Goal: Task Accomplishment & Management: Complete application form

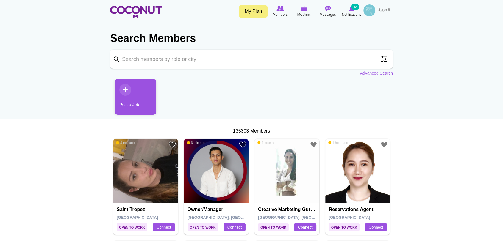
click at [123, 90] on link "Post a Job" at bounding box center [136, 97] width 42 height 36
click at [131, 99] on link "Post a Job" at bounding box center [136, 97] width 42 height 36
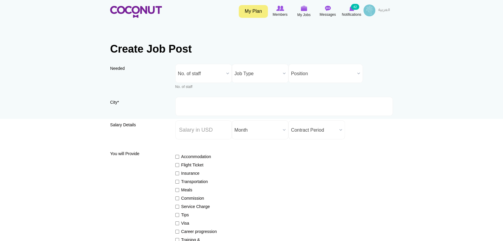
click at [205, 73] on span "No. of staff" at bounding box center [201, 73] width 46 height 19
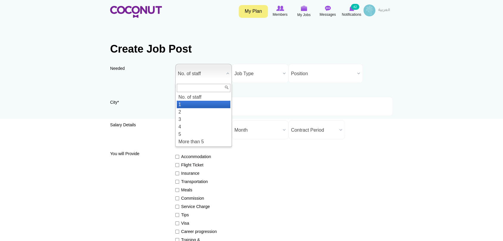
click at [195, 105] on li "1" at bounding box center [204, 104] width 54 height 7
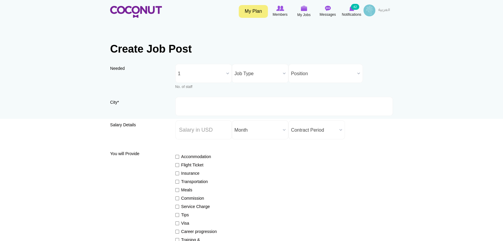
click at [256, 78] on span "Job Type" at bounding box center [258, 73] width 46 height 19
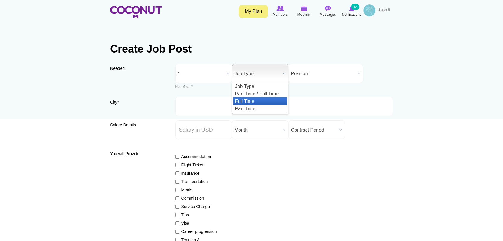
click at [253, 99] on li "Full Time" at bounding box center [260, 101] width 54 height 7
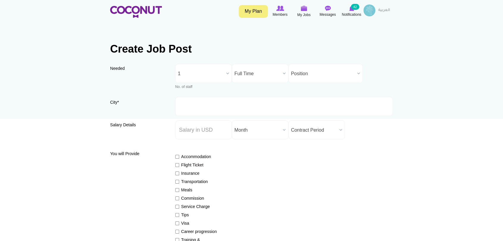
click at [315, 69] on span "Position" at bounding box center [323, 73] width 64 height 19
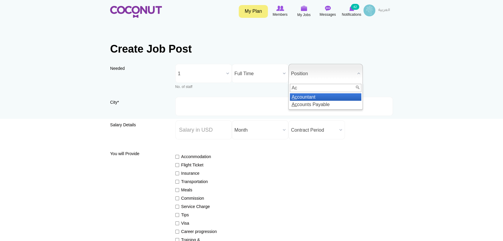
type input "Ac"
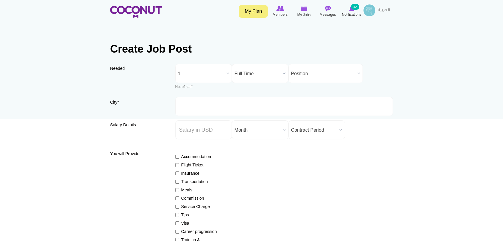
click at [316, 73] on span "Position" at bounding box center [323, 73] width 64 height 19
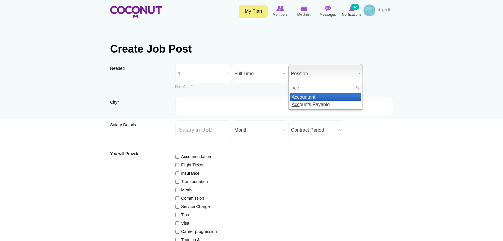
type input "acc"
click at [311, 96] on li "Acc ountant" at bounding box center [325, 96] width 71 height 7
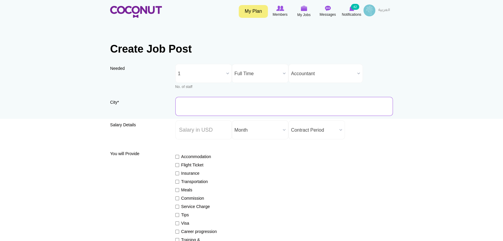
click at [194, 105] on input "City *" at bounding box center [284, 106] width 218 height 19
type input "[GEOGRAPHIC_DATA], [GEOGRAPHIC_DATA]"
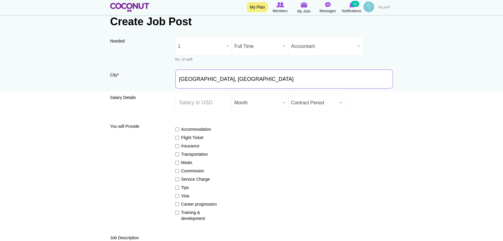
scroll to position [66, 0]
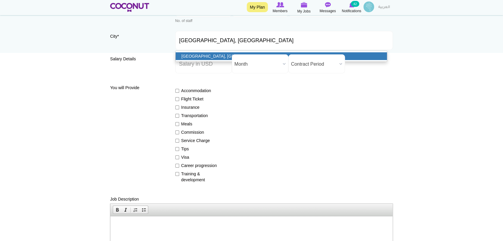
click at [205, 54] on link "[GEOGRAPHIC_DATA], [GEOGRAPHIC_DATA]" at bounding box center [282, 56] width 212 height 8
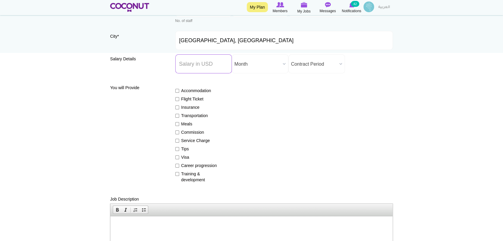
click at [203, 65] on input "Salary ($) *" at bounding box center [203, 63] width 57 height 19
click at [257, 67] on span "Month" at bounding box center [258, 64] width 46 height 19
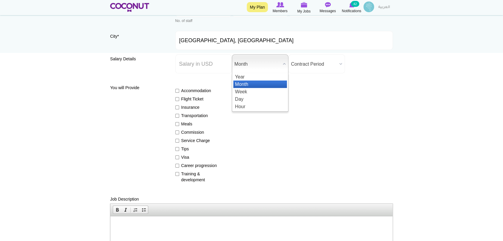
click at [253, 85] on li "Month" at bounding box center [260, 84] width 54 height 7
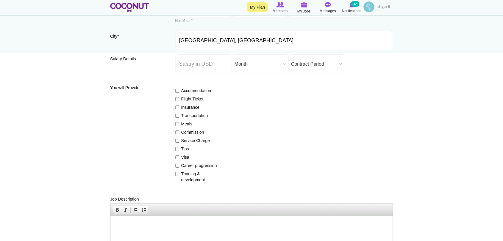
click at [325, 61] on span "Contract Period" at bounding box center [314, 64] width 46 height 19
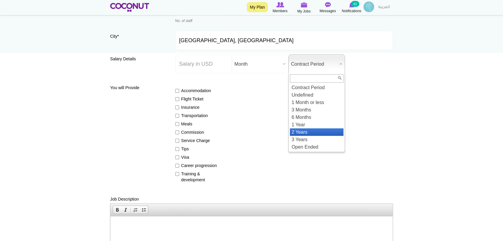
click at [325, 133] on li "2 Years" at bounding box center [317, 132] width 54 height 7
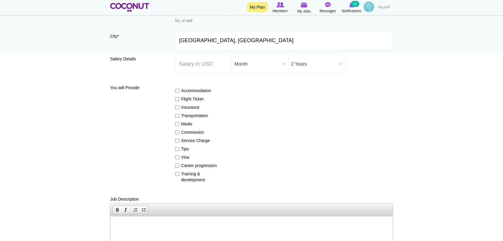
click at [323, 62] on span "2 Years" at bounding box center [314, 64] width 46 height 19
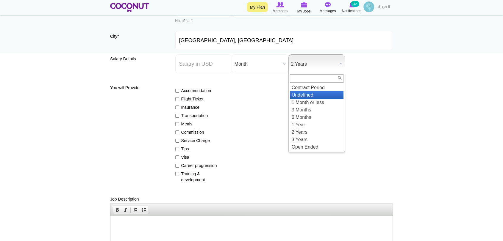
click at [327, 92] on li "Undefined" at bounding box center [317, 94] width 54 height 7
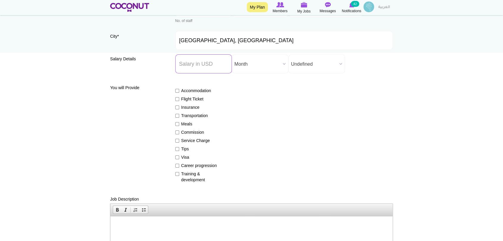
click at [205, 64] on input "Salary ($) *" at bounding box center [203, 63] width 57 height 19
type input "0"
type input "1650"
click at [180, 99] on label "Flight Ticket" at bounding box center [196, 99] width 43 height 6
click at [179, 99] on input "Flight Ticket" at bounding box center [177, 99] width 4 height 4
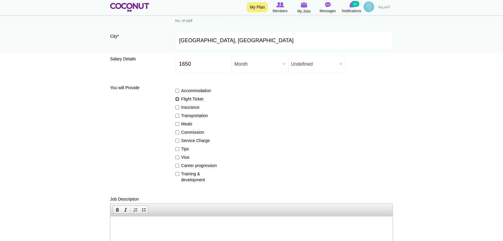
checkbox input "true"
click at [176, 108] on input "Insurance" at bounding box center [177, 108] width 4 height 4
checkbox input "true"
click at [179, 156] on input "Visa" at bounding box center [177, 158] width 4 height 4
checkbox input "true"
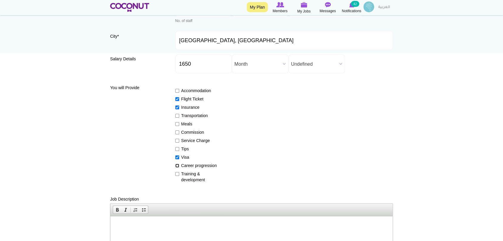
click at [177, 165] on input "Career progression" at bounding box center [177, 166] width 4 height 4
checkbox input "true"
click at [177, 171] on div "Accommodation Flight Ticket Insurance Transportation Meals Commission Service C…" at bounding box center [284, 132] width 218 height 101
click at [177, 125] on input "Meals" at bounding box center [177, 124] width 4 height 4
checkbox input "true"
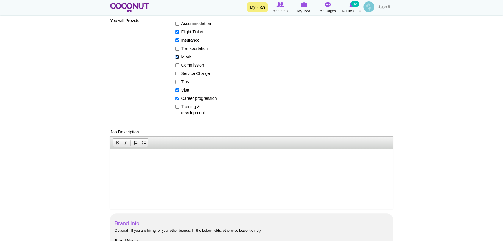
scroll to position [132, 0]
click at [154, 157] on p at bounding box center [251, 159] width 270 height 6
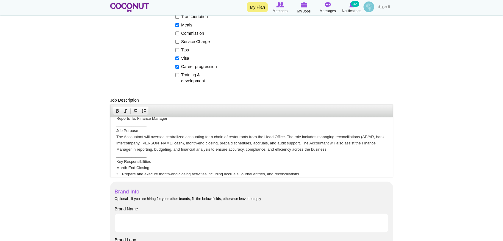
scroll to position [0, 0]
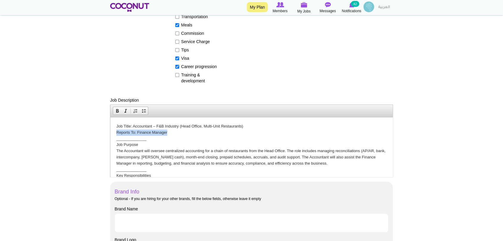
drag, startPoint x: 174, startPoint y: 133, endPoint x: 110, endPoint y: 132, distance: 63.1
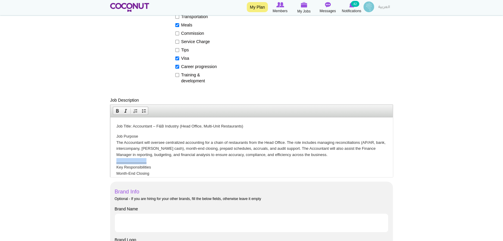
drag, startPoint x: 161, startPoint y: 161, endPoint x: 103, endPoint y: 162, distance: 57.8
drag, startPoint x: 168, startPoint y: 135, endPoint x: 107, endPoint y: 135, distance: 61.0
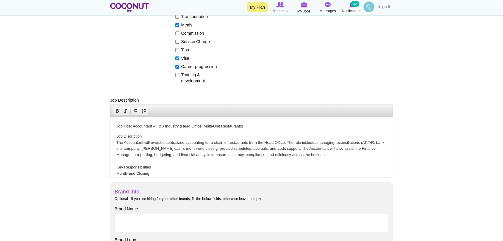
drag, startPoint x: 135, startPoint y: 135, endPoint x: 116, endPoint y: 134, distance: 18.8
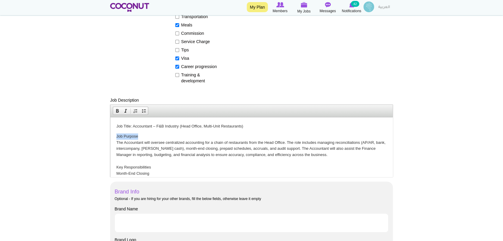
drag, startPoint x: 136, startPoint y: 168, endPoint x: 213, endPoint y: 287, distance: 141.5
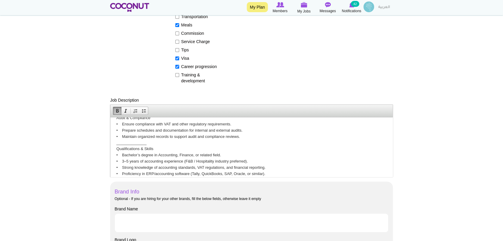
scroll to position [165, 0]
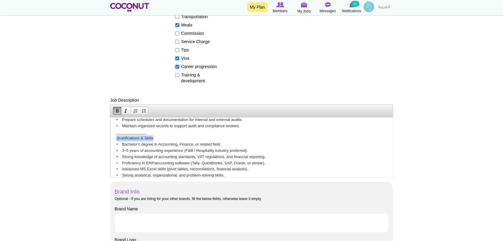
drag, startPoint x: 159, startPoint y: 136, endPoint x: 108, endPoint y: 137, distance: 51.5
click at [110, 137] on html "Job Title: Accountant – F&B Industry (Head Office, Multi-Unit Restaurants) Job …" at bounding box center [251, 96] width 282 height 288
drag, startPoint x: 148, startPoint y: 134, endPoint x: 106, endPoint y: 135, distance: 42.0
click at [110, 135] on html "Job Title: Accountant – F&B Industry (Head Office, Multi-Unit Restaurants) Job …" at bounding box center [251, 96] width 282 height 288
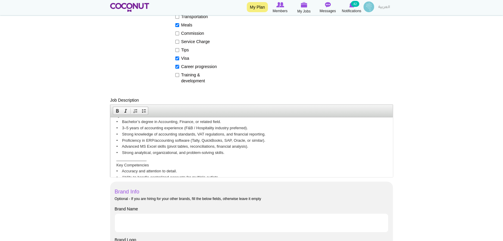
scroll to position [198, 0]
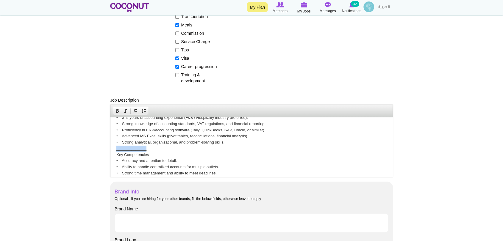
drag, startPoint x: 146, startPoint y: 148, endPoint x: 216, endPoint y: 266, distance: 137.1
click at [110, 149] on html "Job Title: Accountant – F&B Industry (Head Office, Multi-Unit Restaurants) Job …" at bounding box center [251, 63] width 282 height 288
drag, startPoint x: 167, startPoint y: 153, endPoint x: 100, endPoint y: 156, distance: 67.3
click at [110, 156] on html "Job Title: Accountant – F&B Industry (Head Office, Multi-Unit Restaurants) Job …" at bounding box center [251, 63] width 282 height 288
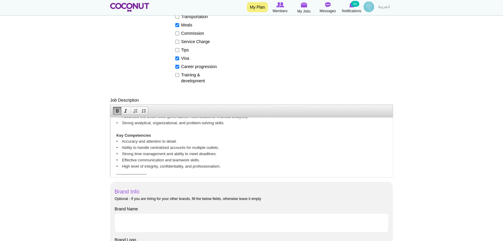
scroll to position [229, 0]
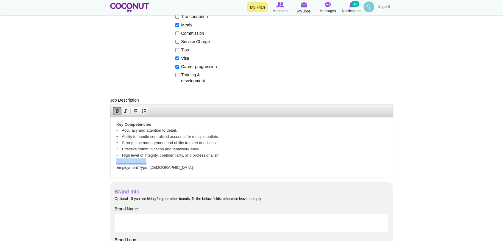
drag, startPoint x: 157, startPoint y: 161, endPoint x: 185, endPoint y: 282, distance: 124.0
click at [110, 164] on html "Job Title: Accountant – F&B Industry (Head Office, Multi-Unit Restaurants) Job …" at bounding box center [251, 33] width 282 height 288
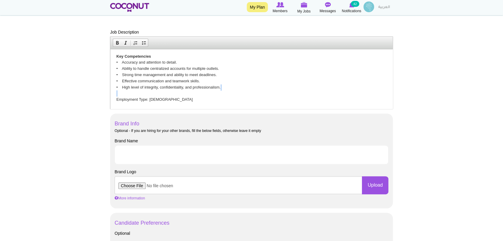
scroll to position [264, 0]
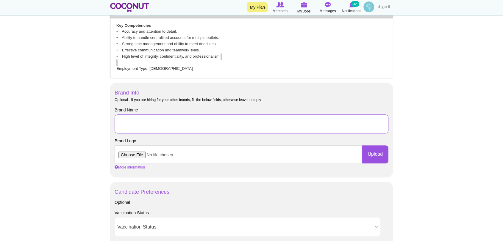
click at [163, 115] on input "Brand Name" at bounding box center [252, 124] width 274 height 19
type input "Eatx LLC"
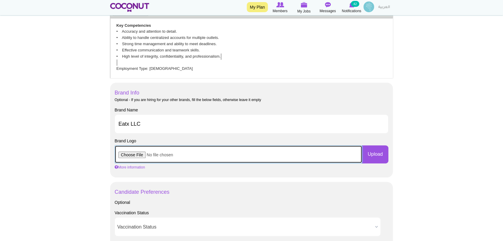
click at [130, 155] on input "file" at bounding box center [239, 155] width 248 height 18
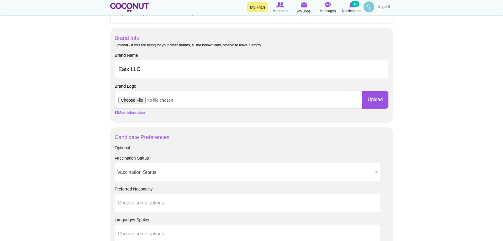
scroll to position [331, 0]
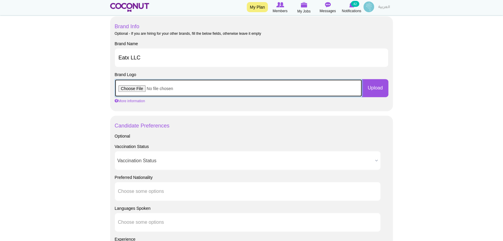
type input "C:\fakepath\EATX_Logo (1).png"
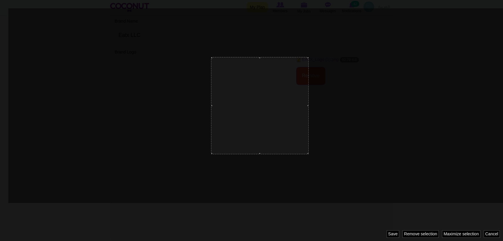
scroll to position [430, 0]
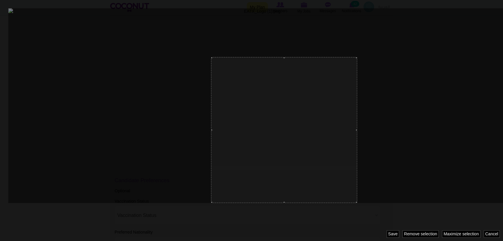
drag, startPoint x: 307, startPoint y: 154, endPoint x: 429, endPoint y: 205, distance: 132.1
click at [429, 205] on div at bounding box center [251, 120] width 503 height 241
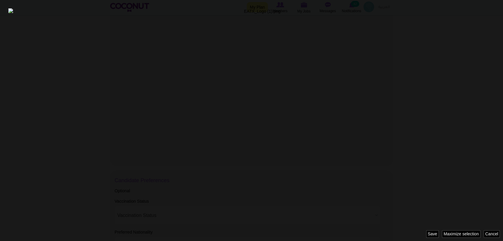
click at [417, 236] on div "1414 x 341 1019 1019 Image style: pro_pic_crop Cancel Maximize selection Remove…" at bounding box center [251, 120] width 503 height 241
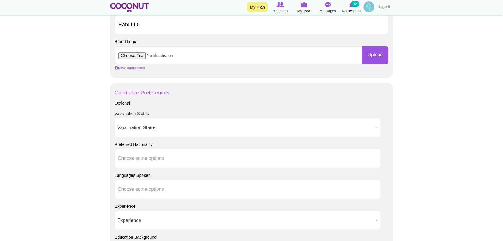
scroll to position [0, 0]
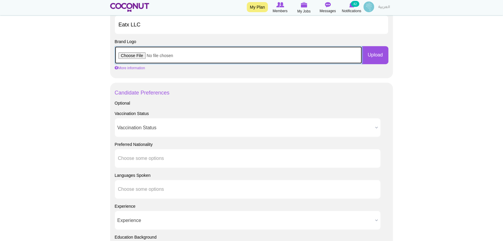
click at [132, 54] on input "file" at bounding box center [239, 55] width 248 height 18
type input "C:\fakepath\X.jpg"
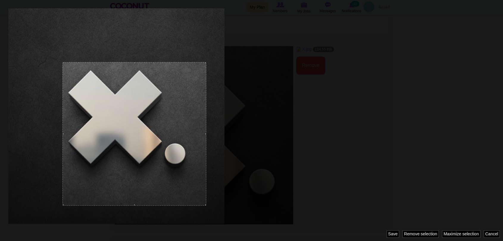
drag, startPoint x: 169, startPoint y: 170, endPoint x: 206, endPoint y: 177, distance: 38.1
click at [206, 177] on div at bounding box center [251, 120] width 503 height 241
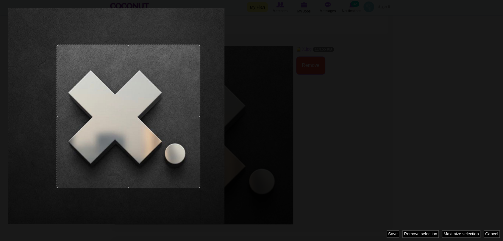
drag, startPoint x: 124, startPoint y: 149, endPoint x: 118, endPoint y: 132, distance: 18.5
click at [118, 132] on div at bounding box center [129, 117] width 144 height 144
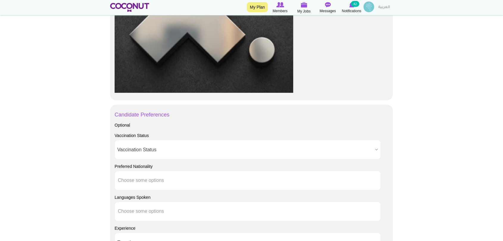
scroll to position [496, 0]
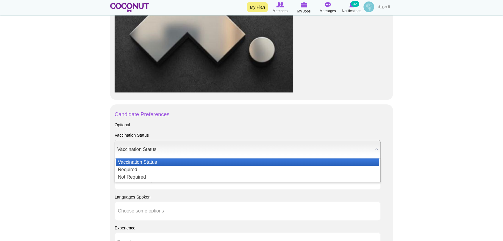
click at [169, 148] on span "Vaccination Status" at bounding box center [244, 149] width 255 height 19
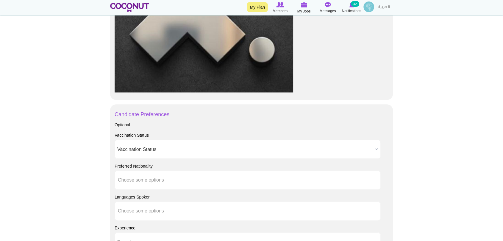
click at [169, 148] on span "Vaccination Status" at bounding box center [244, 149] width 255 height 19
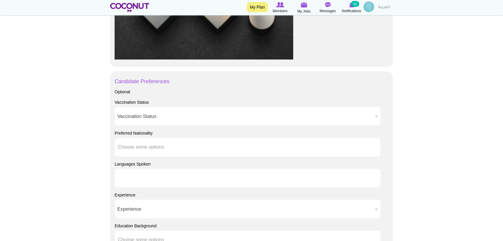
click at [177, 174] on ul at bounding box center [248, 178] width 266 height 19
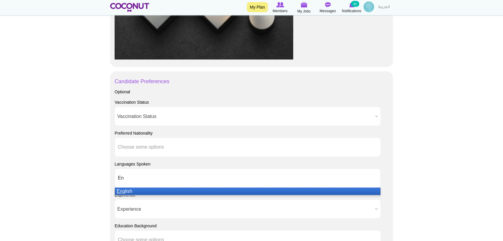
type input "En"
click at [167, 192] on li "En glish" at bounding box center [248, 191] width 266 height 7
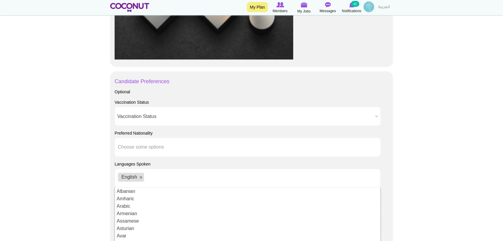
scroll to position [29, 0]
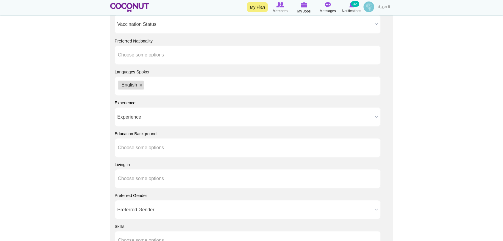
scroll to position [628, 0]
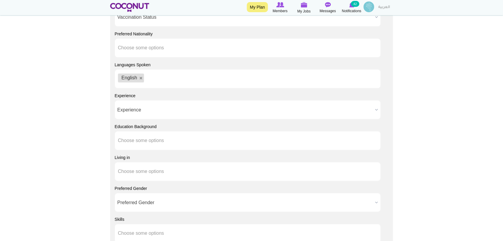
click at [164, 111] on span "Experience" at bounding box center [244, 110] width 255 height 19
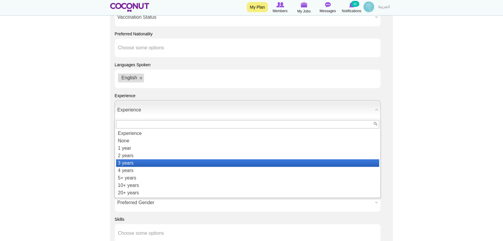
click at [167, 161] on li "3 years" at bounding box center [247, 163] width 263 height 7
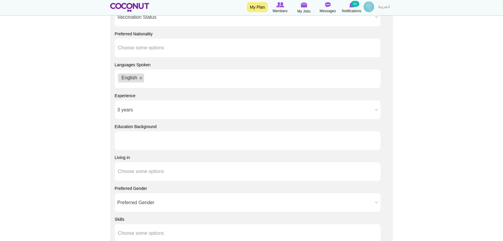
click at [159, 138] on input "text" at bounding box center [145, 140] width 54 height 5
type input "Choose some options"
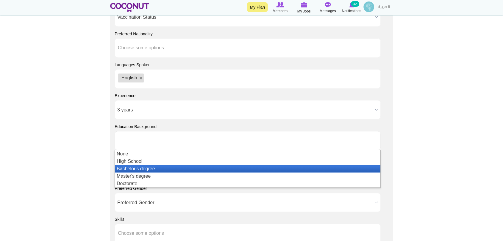
click at [139, 170] on li "Bachelor's degree" at bounding box center [248, 168] width 266 height 7
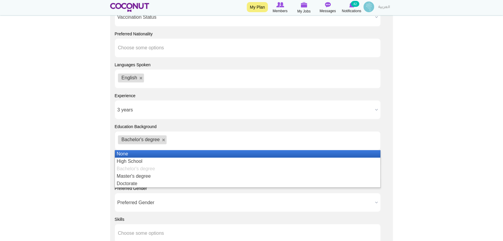
click at [184, 142] on ul "Bachelor's degree" at bounding box center [248, 140] width 266 height 19
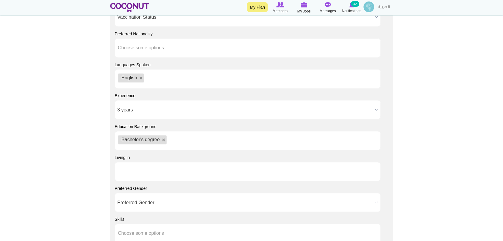
click at [173, 170] on ul at bounding box center [248, 171] width 266 height 19
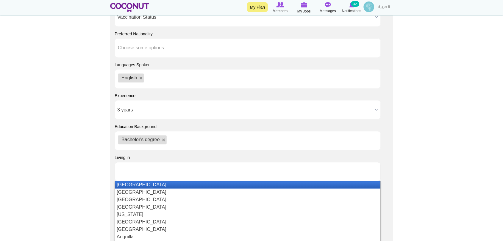
type input "D"
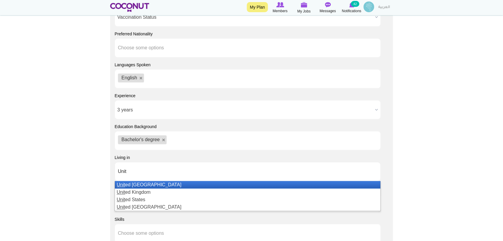
type input "Unit"
click at [176, 184] on li "Unit ed Arab Emirates" at bounding box center [248, 184] width 266 height 7
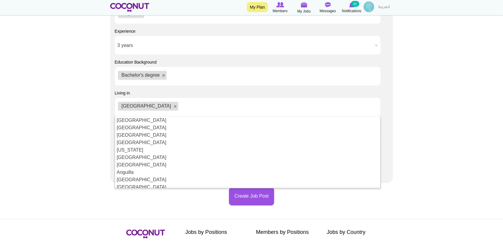
scroll to position [695, 0]
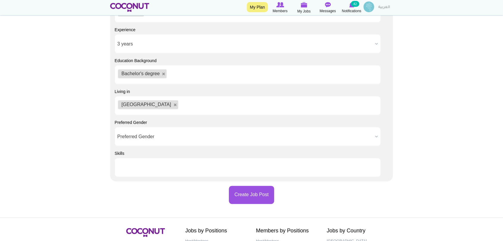
click at [174, 173] on ul at bounding box center [248, 167] width 266 height 19
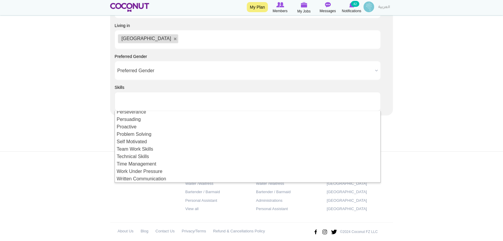
scroll to position [0, 0]
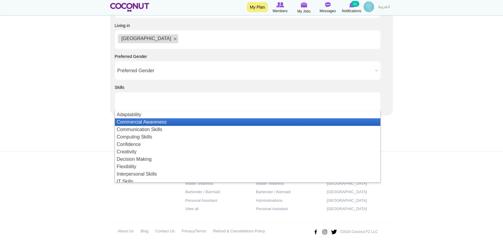
click at [203, 123] on li "Commercial Awareness" at bounding box center [248, 121] width 266 height 7
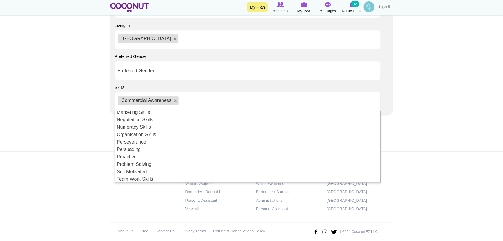
scroll to position [129, 0]
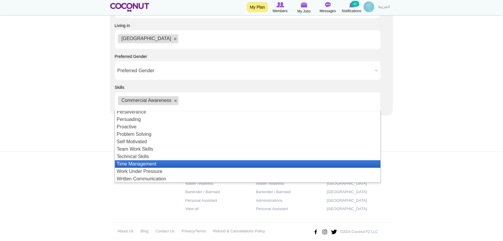
click at [186, 161] on li "Time Management" at bounding box center [248, 163] width 266 height 7
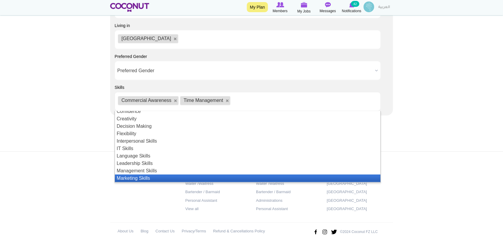
scroll to position [40, 0]
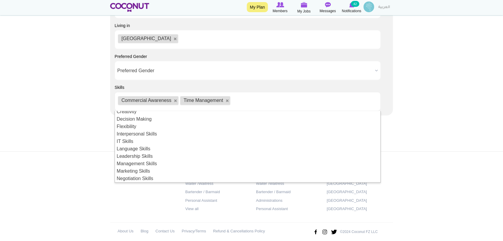
click at [102, 178] on footer "Jobs by Positions Host/Hostess Waiter /Waitress Bartender / Barmaid Personal As…" at bounding box center [251, 200] width 503 height 96
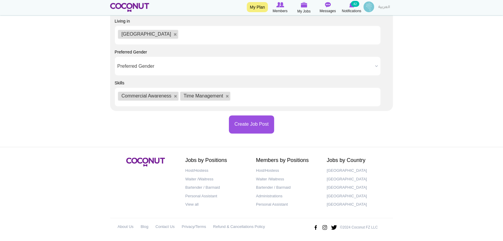
scroll to position [767, 0]
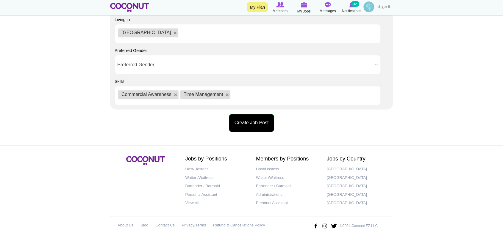
click at [250, 122] on button "Create Job Post" at bounding box center [252, 123] width 46 height 18
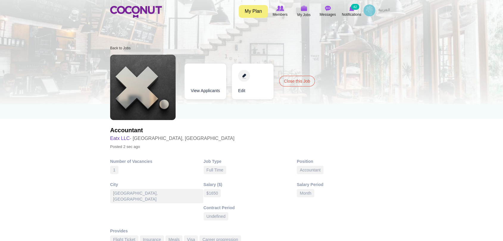
click at [242, 77] on link "Edit" at bounding box center [253, 82] width 42 height 36
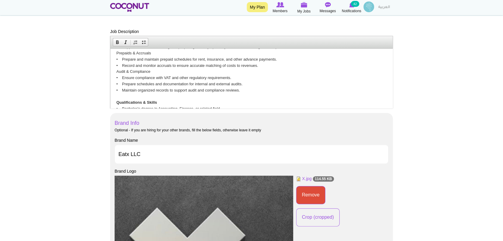
scroll to position [231, 0]
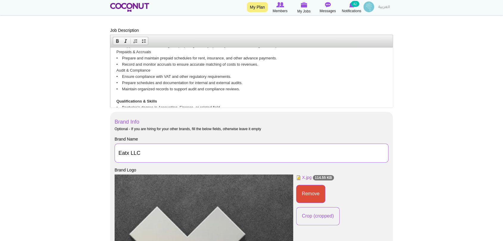
click at [180, 153] on input "Eatx LLC" at bounding box center [252, 153] width 274 height 19
type input "Eatx LLC"
click at [242, 93] on p "Job Purpose The Accountant will oversee centralized accounting for a chain of r…" at bounding box center [251, 65] width 270 height 266
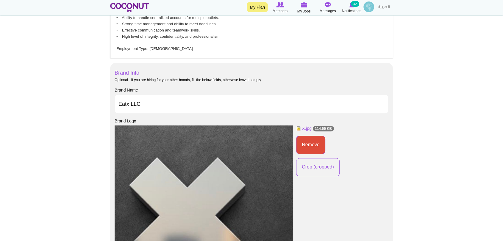
scroll to position [264, 0]
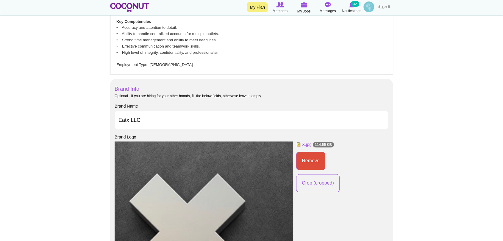
drag, startPoint x: 196, startPoint y: 67, endPoint x: 117, endPoint y: 75, distance: 78.7
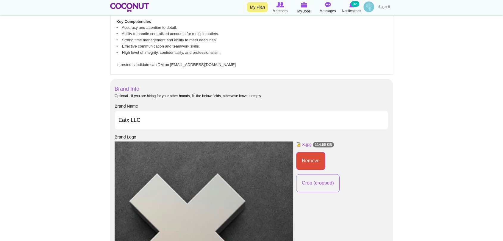
drag, startPoint x: 170, startPoint y: 64, endPoint x: 222, endPoint y: 65, distance: 51.5
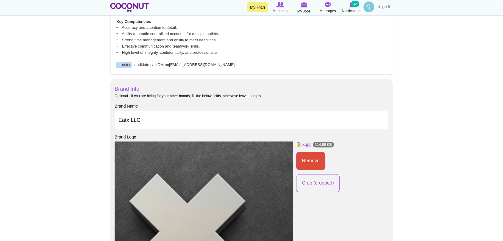
drag, startPoint x: 132, startPoint y: 65, endPoint x: 108, endPoint y: 65, distance: 23.2
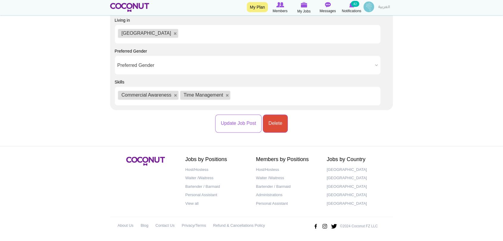
scroll to position [763, 0]
click at [231, 123] on button "Update Job Post" at bounding box center [238, 123] width 46 height 18
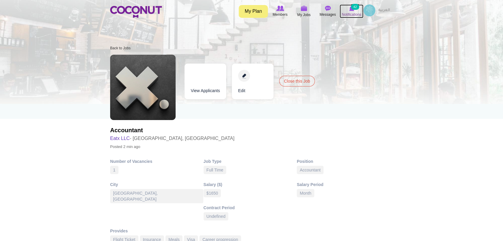
click at [350, 7] on img at bounding box center [351, 8] width 5 height 5
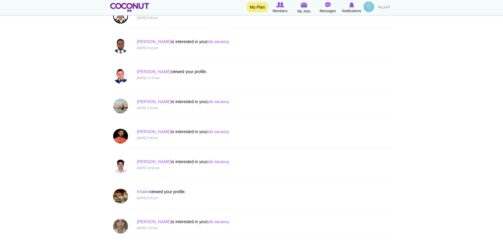
scroll to position [139, 0]
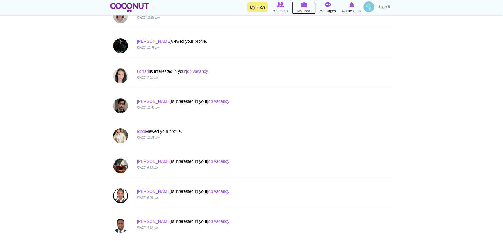
click at [301, 11] on span "My Jobs" at bounding box center [303, 11] width 13 height 6
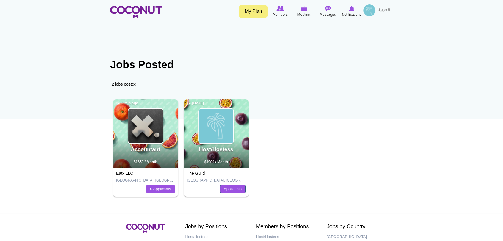
click at [232, 187] on link "Applicants" at bounding box center [233, 189] width 26 height 8
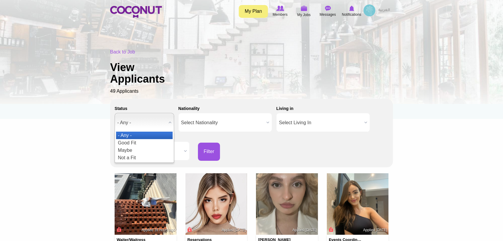
click at [126, 123] on span "- Any -" at bounding box center [141, 122] width 49 height 19
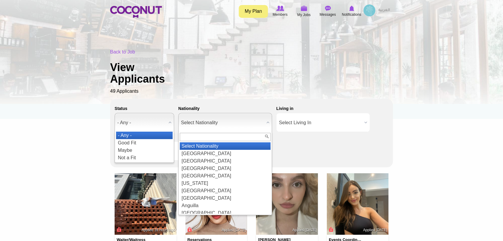
click at [231, 117] on span "Select Nationality" at bounding box center [222, 122] width 83 height 19
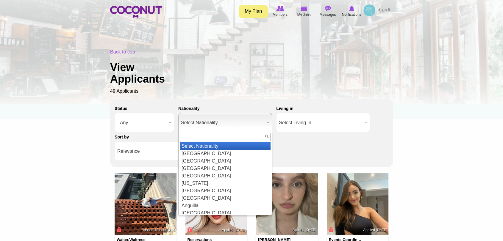
click at [324, 119] on span "Select Living In" at bounding box center [320, 122] width 83 height 19
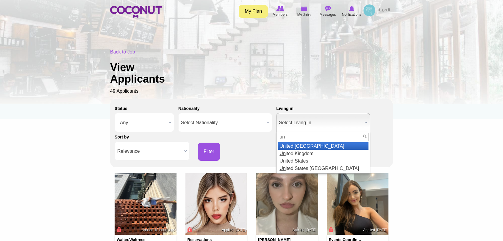
type input "un"
click at [344, 144] on li "Un ited Arab Emirates" at bounding box center [323, 146] width 91 height 7
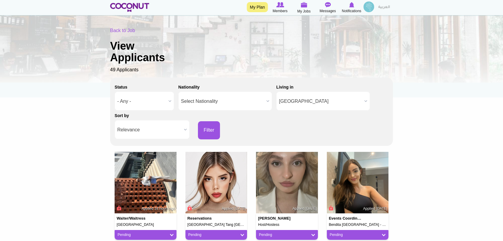
scroll to position [33, 0]
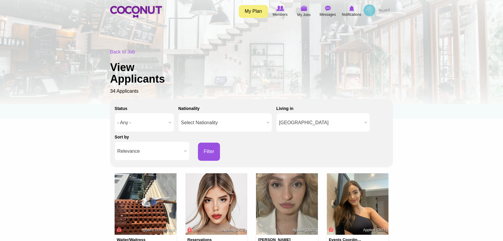
click at [260, 121] on span "Select Nationality" at bounding box center [222, 122] width 83 height 19
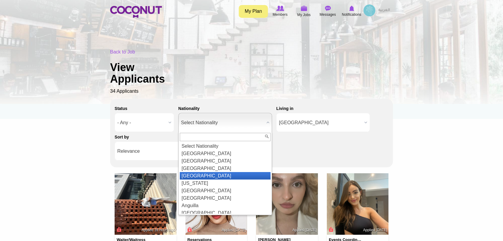
click at [215, 176] on li "Algeria" at bounding box center [225, 175] width 91 height 7
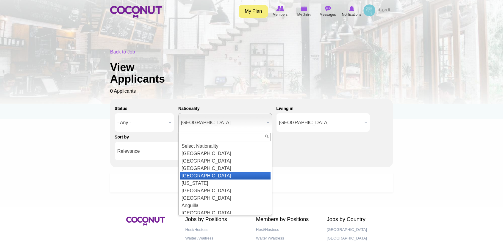
click at [225, 123] on span "[GEOGRAPHIC_DATA]" at bounding box center [222, 122] width 83 height 19
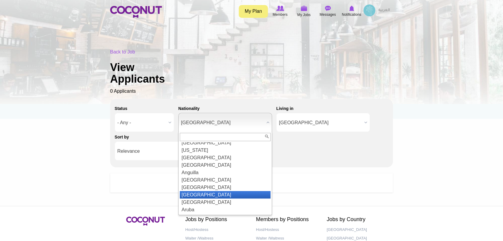
scroll to position [66, 0]
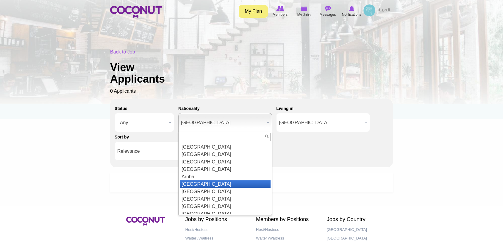
click at [212, 184] on li "[GEOGRAPHIC_DATA]" at bounding box center [225, 184] width 91 height 7
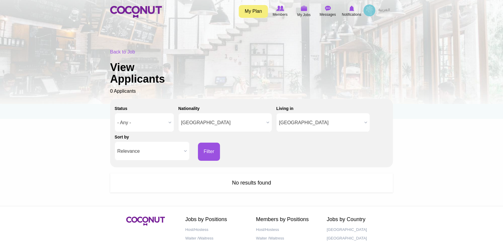
click at [226, 124] on span "[GEOGRAPHIC_DATA]" at bounding box center [222, 122] width 83 height 19
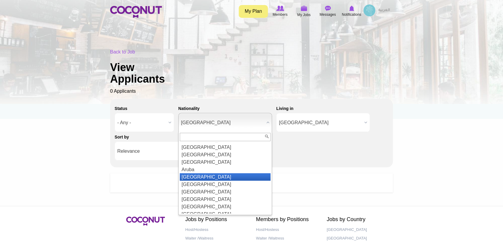
scroll to position [106, 0]
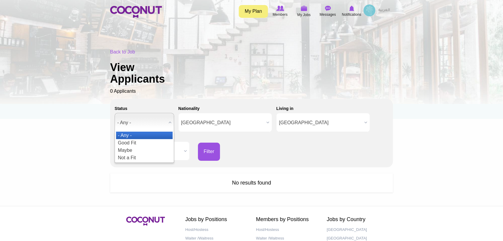
click at [149, 121] on span "- Any -" at bounding box center [141, 122] width 49 height 19
click at [150, 143] on li "Good Fit" at bounding box center [144, 142] width 57 height 7
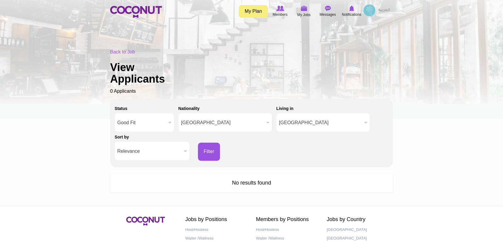
click at [145, 149] on span "Relevance" at bounding box center [149, 151] width 64 height 19
click at [150, 124] on span "Good Fit" at bounding box center [141, 122] width 49 height 19
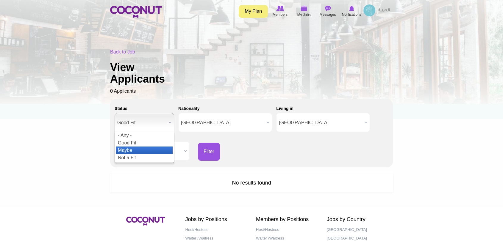
click at [136, 147] on li "Maybe" at bounding box center [144, 150] width 57 height 7
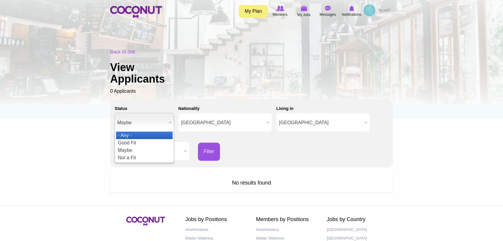
click at [148, 137] on li "- Any -" at bounding box center [144, 135] width 57 height 7
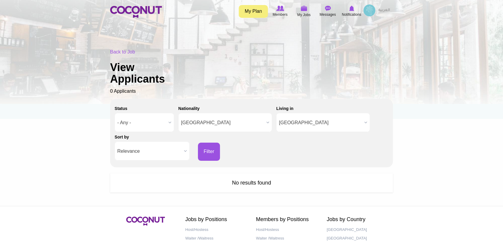
click at [222, 127] on span "Australia" at bounding box center [222, 122] width 83 height 19
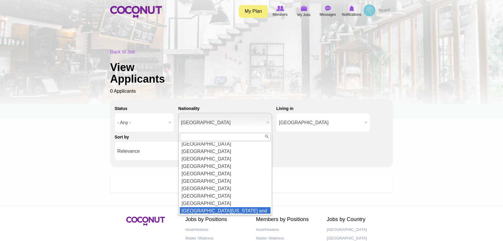
scroll to position [1527, 0]
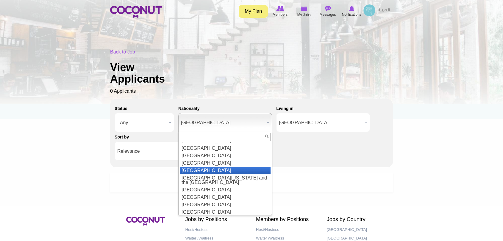
click li "[GEOGRAPHIC_DATA]"
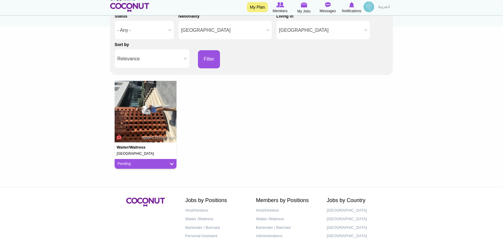
scroll to position [132, 0]
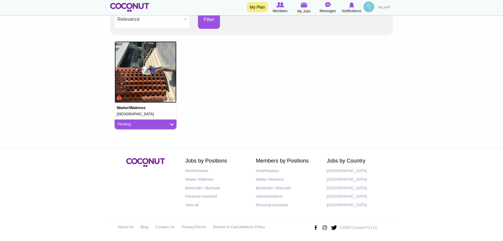
click at [143, 63] on img at bounding box center [146, 72] width 62 height 62
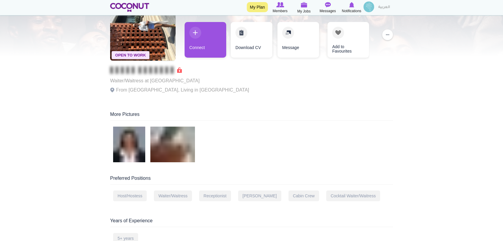
scroll to position [33, 0]
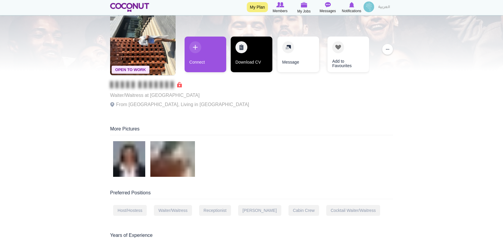
click at [250, 58] on link "Download CV" at bounding box center [252, 55] width 42 height 36
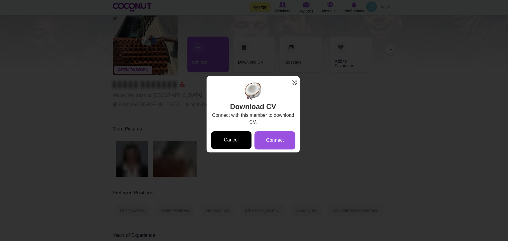
click at [230, 143] on link "Cancel" at bounding box center [231, 141] width 41 height 18
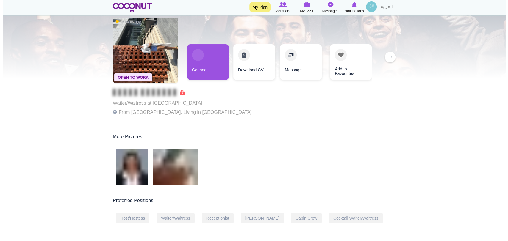
scroll to position [0, 0]
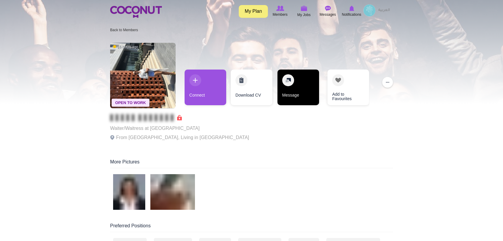
click at [291, 92] on link "Message" at bounding box center [298, 88] width 42 height 36
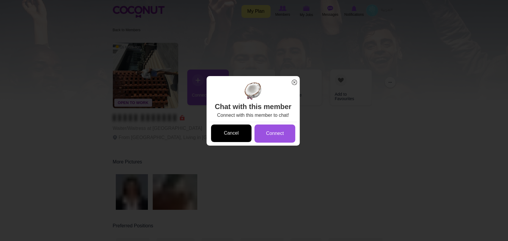
click at [224, 139] on link "Cancel" at bounding box center [231, 134] width 41 height 18
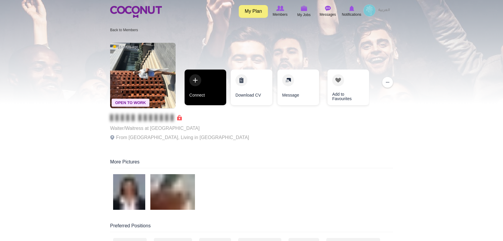
click at [195, 78] on link "Connect" at bounding box center [206, 88] width 42 height 36
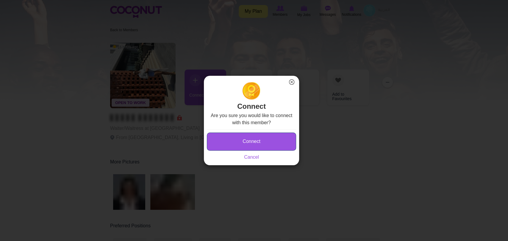
drag, startPoint x: 269, startPoint y: 139, endPoint x: 314, endPoint y: 127, distance: 47.3
click at [269, 138] on button "Connect" at bounding box center [251, 142] width 89 height 18
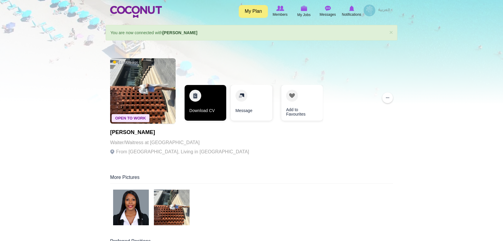
click at [204, 98] on link "Download CV" at bounding box center [206, 103] width 42 height 36
